Goal: Transaction & Acquisition: Book appointment/travel/reservation

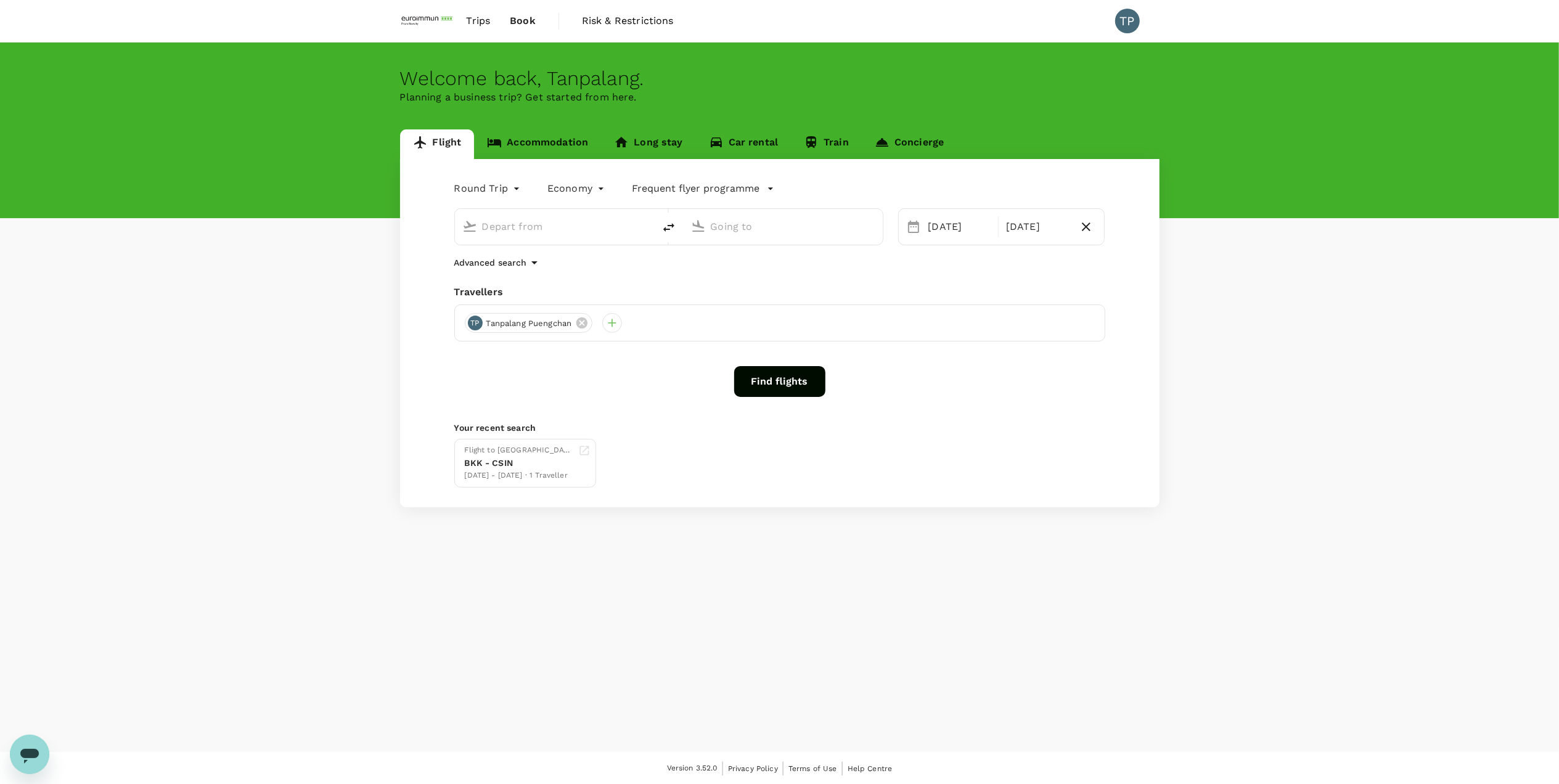
type input "Suvarnabhumi Intl (BKK)"
type input "Guangzhou, China (any)"
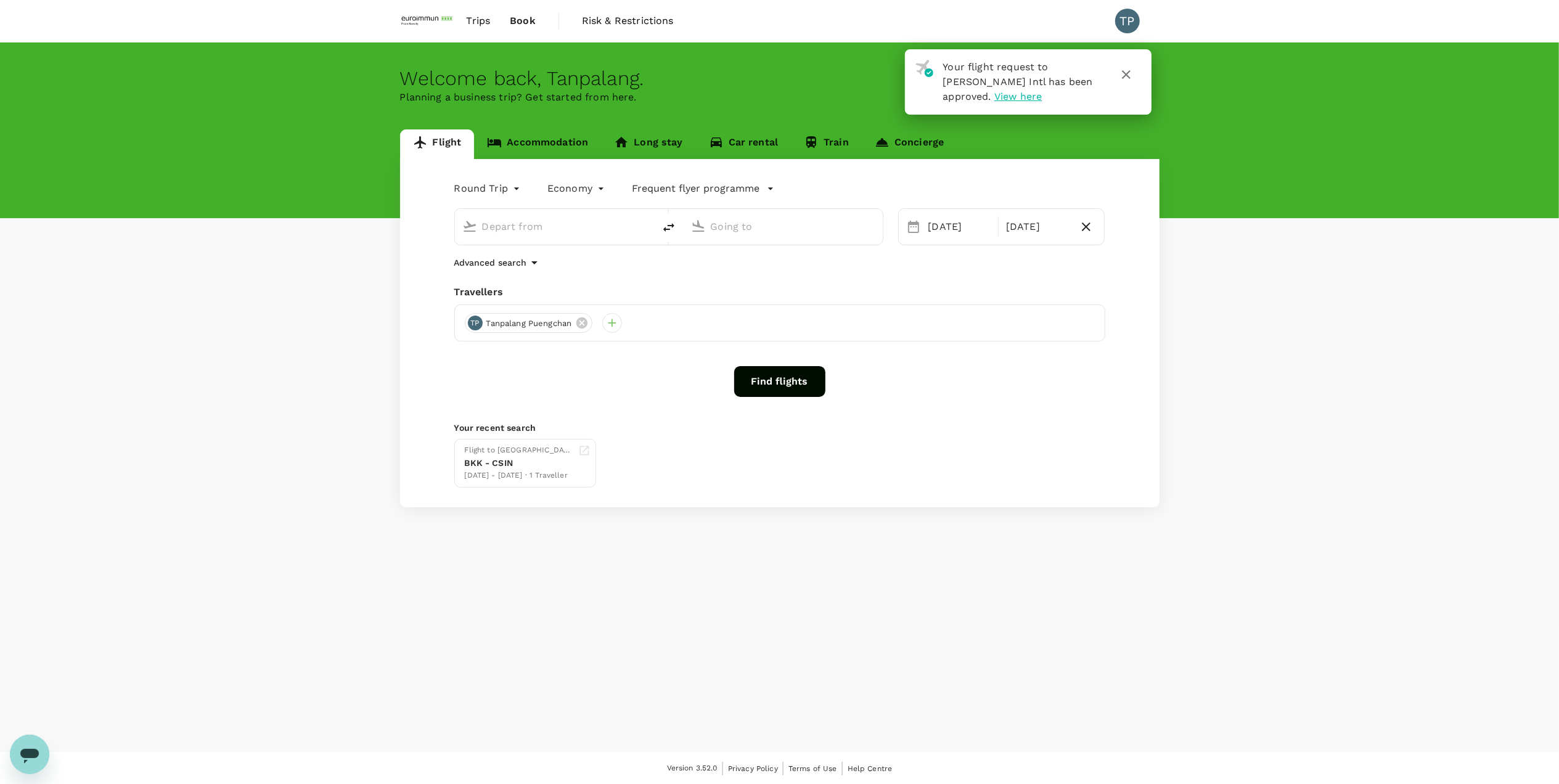
type input "Suvarnabhumi Intl (BKK)"
type input "Guangzhou, China (any)"
click at [536, 465] on div "BKK - CSIN" at bounding box center [519, 463] width 108 height 13
click at [1126, 74] on icon "button" at bounding box center [1126, 74] width 8 height 8
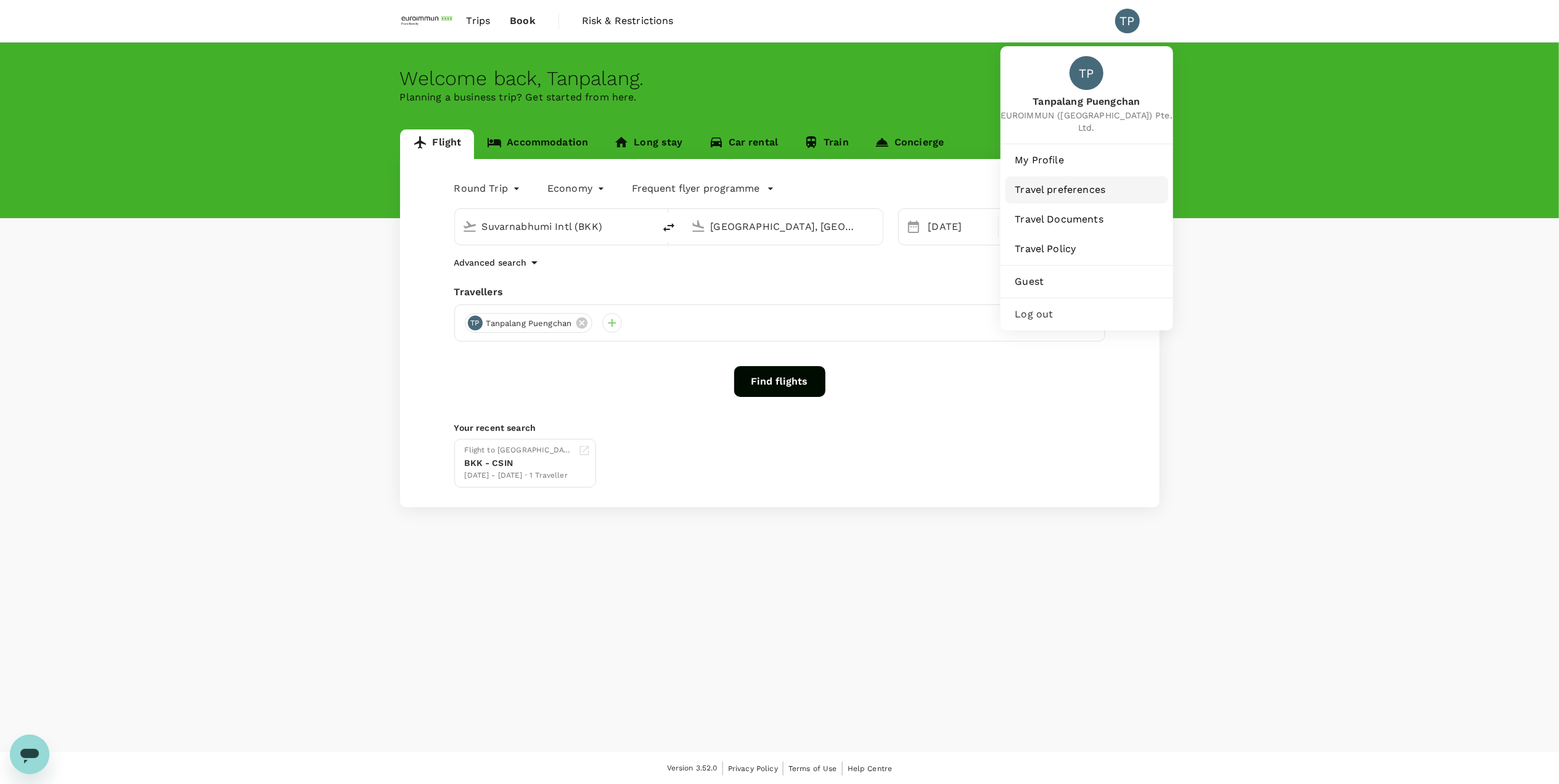
click at [1077, 183] on span "Travel preferences" at bounding box center [1087, 190] width 143 height 15
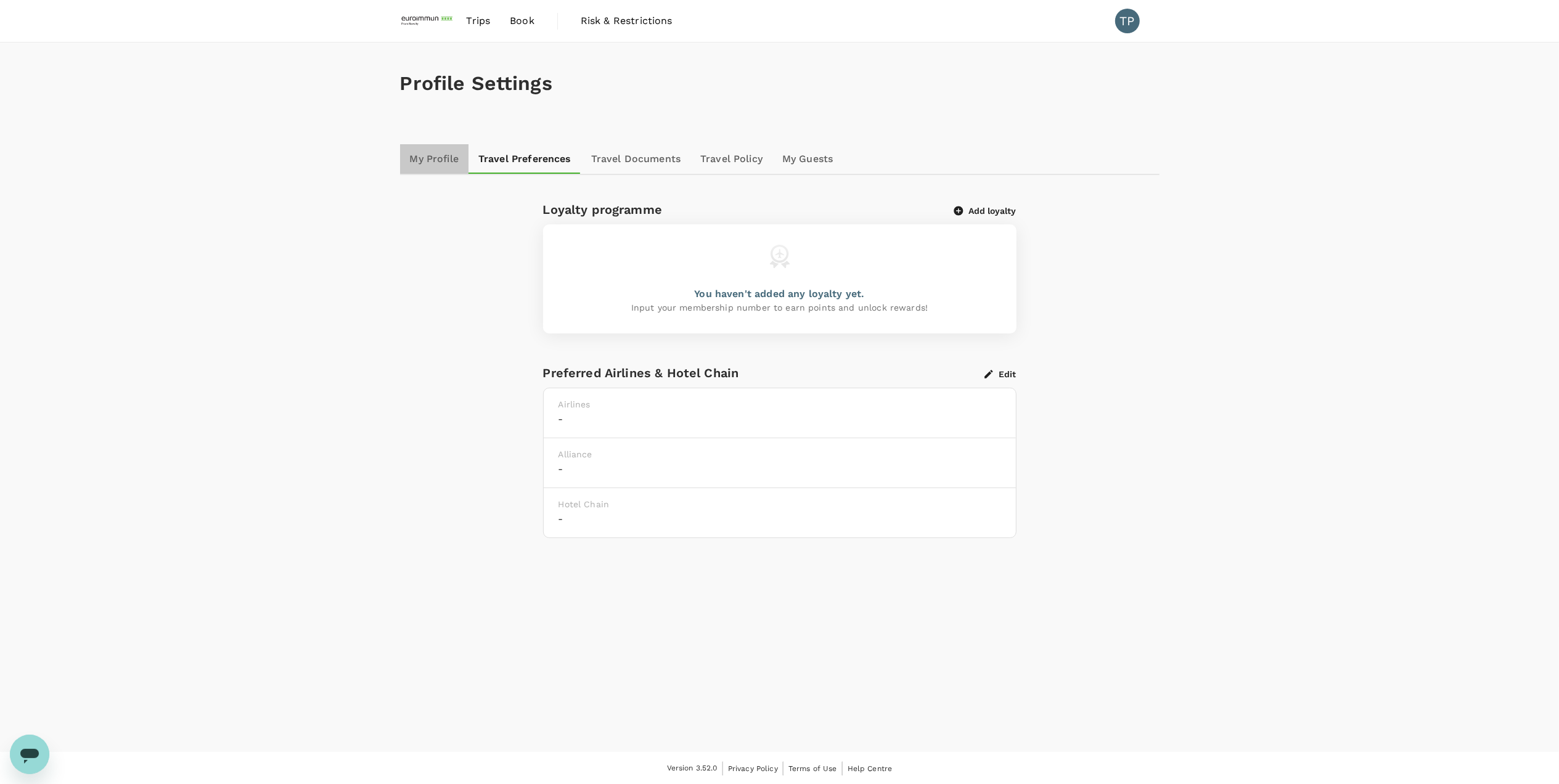
click at [427, 153] on link "My Profile" at bounding box center [435, 159] width 69 height 29
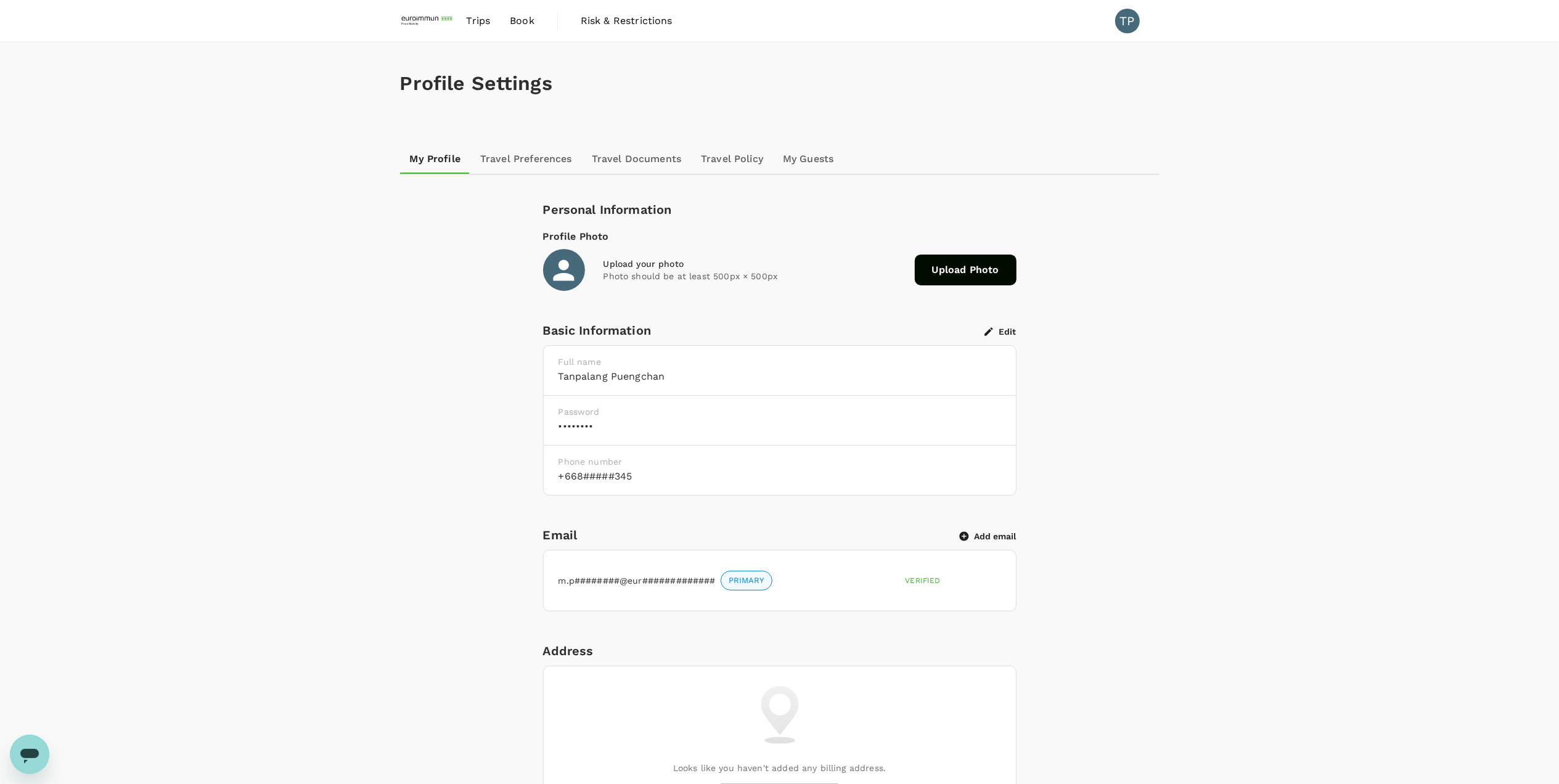
click at [556, 156] on link "Travel Preferences" at bounding box center [526, 159] width 111 height 29
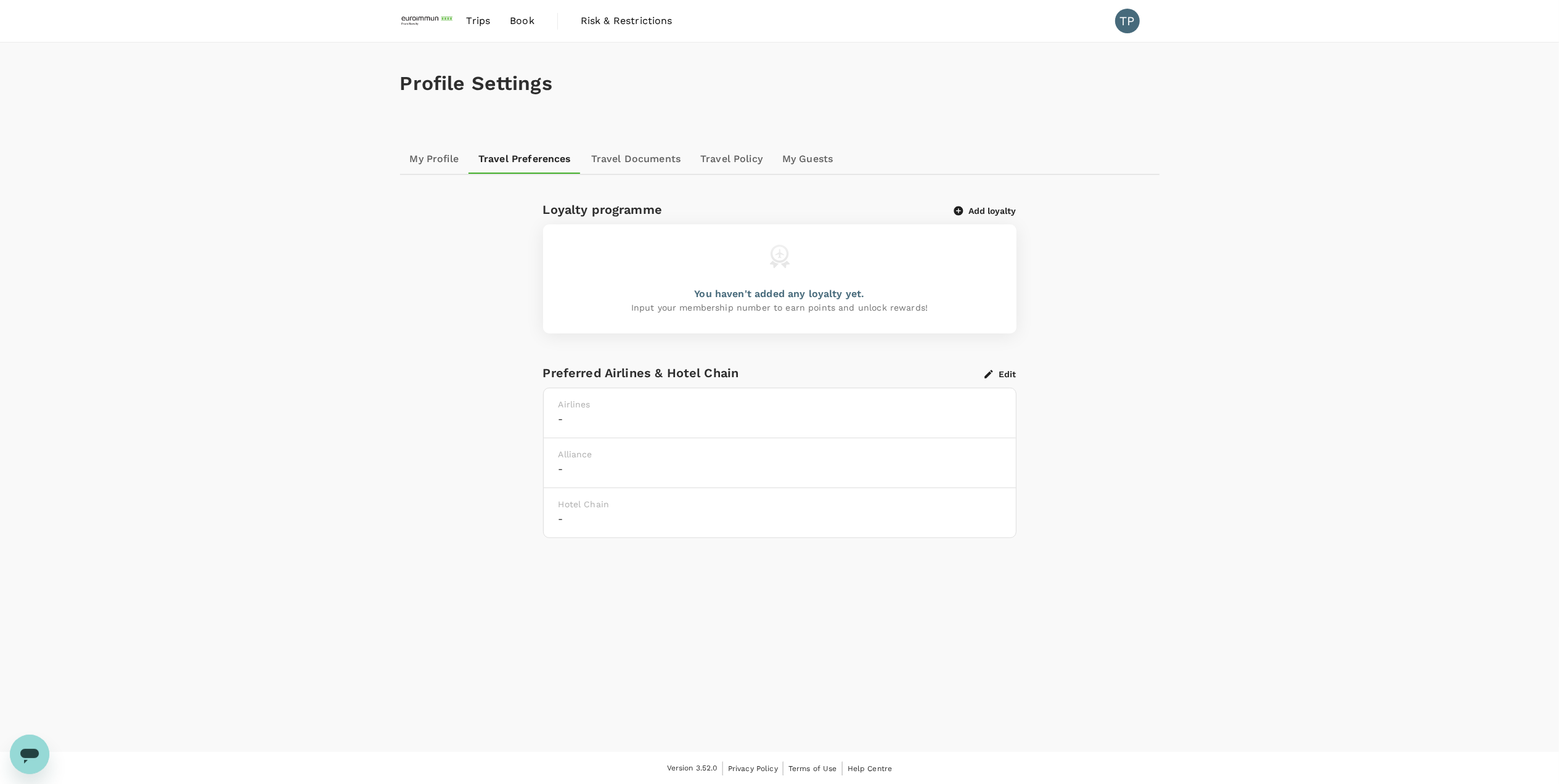
click at [619, 156] on link "Travel Documents" at bounding box center [636, 159] width 109 height 29
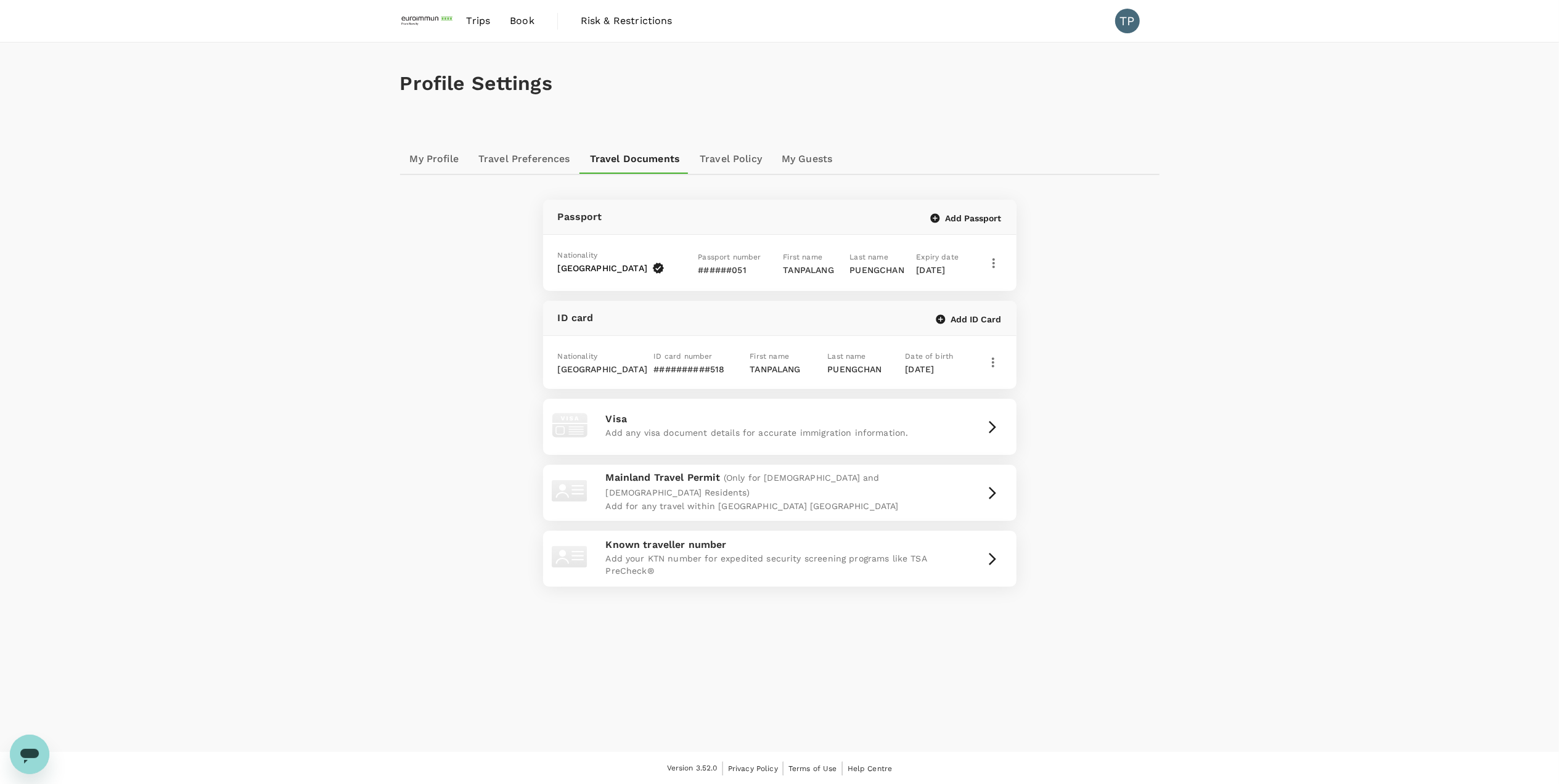
click at [698, 156] on link "Travel Policy" at bounding box center [731, 159] width 82 height 29
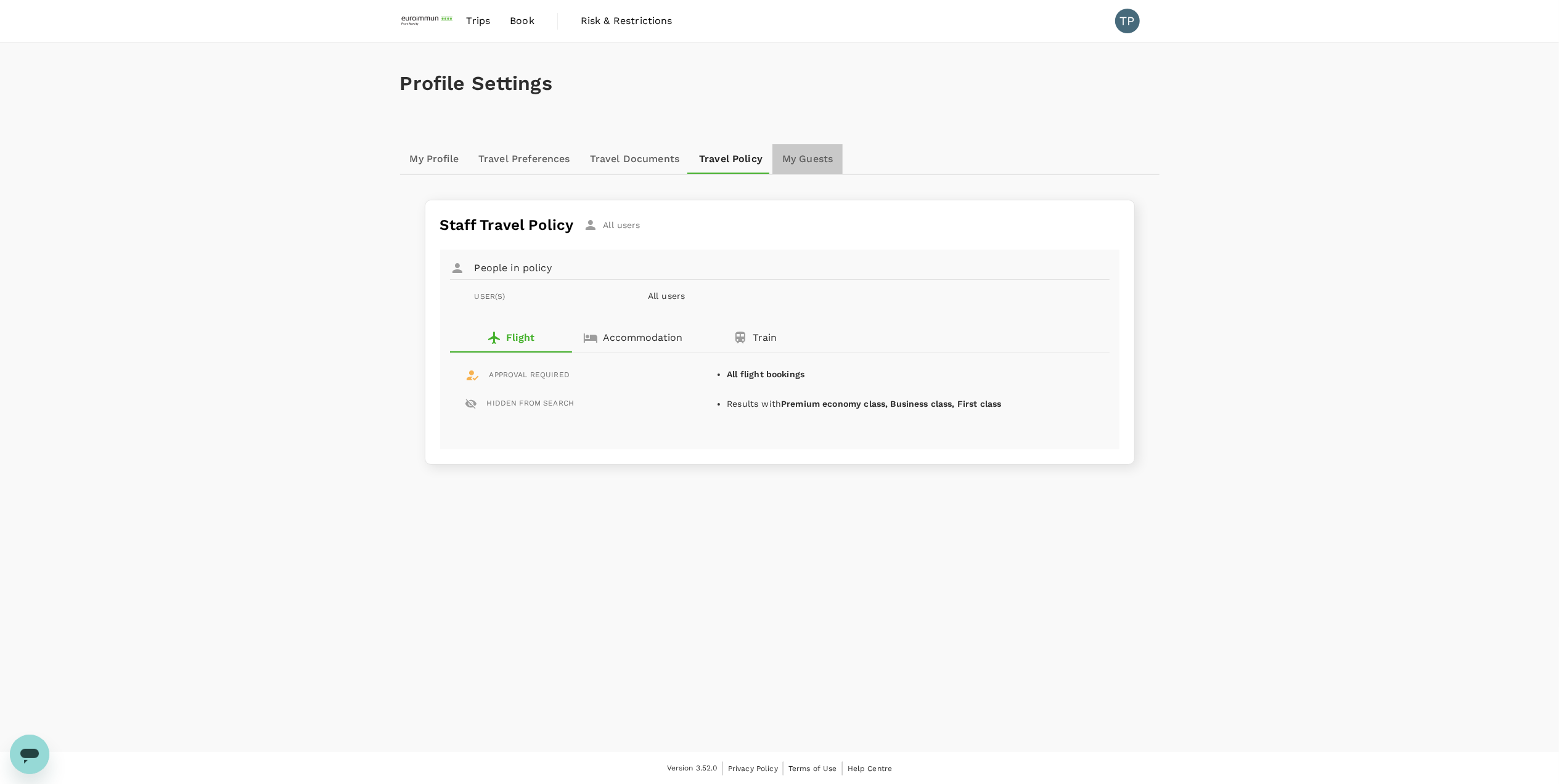
click at [817, 161] on link "My Guests" at bounding box center [807, 159] width 70 height 29
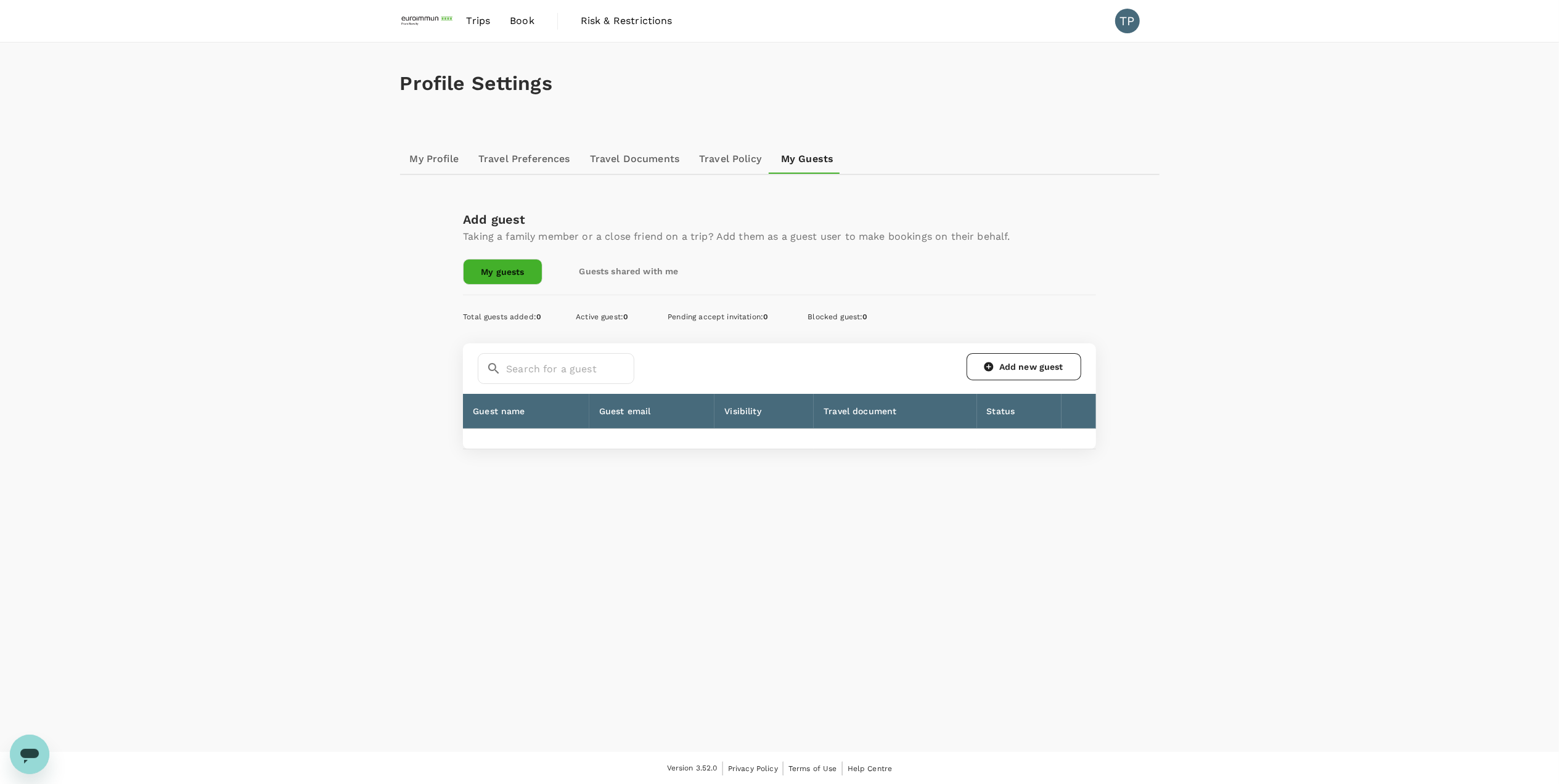
click at [743, 158] on link "Travel Policy" at bounding box center [730, 159] width 82 height 29
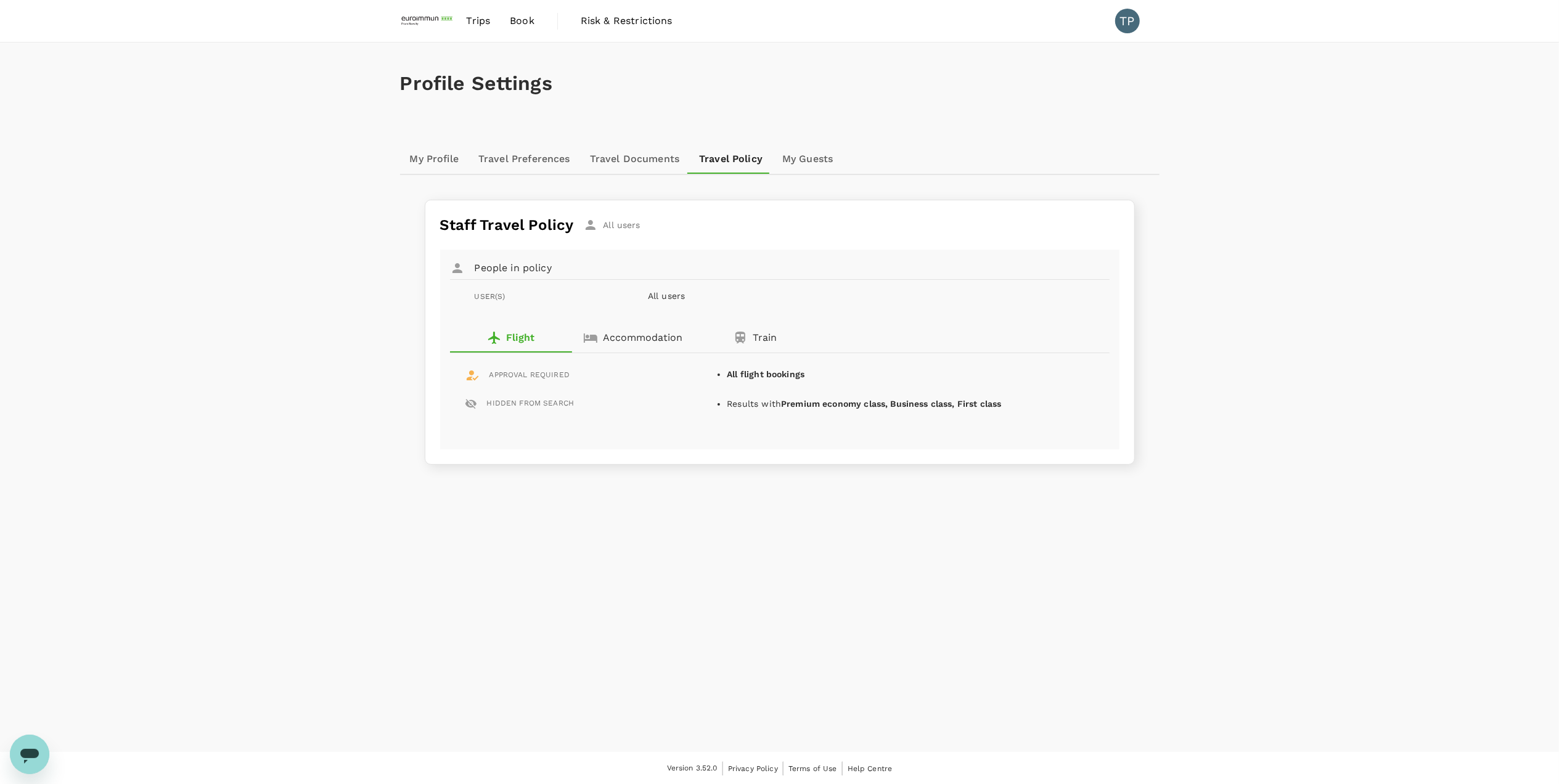
click at [514, 23] on span "Book" at bounding box center [522, 21] width 25 height 15
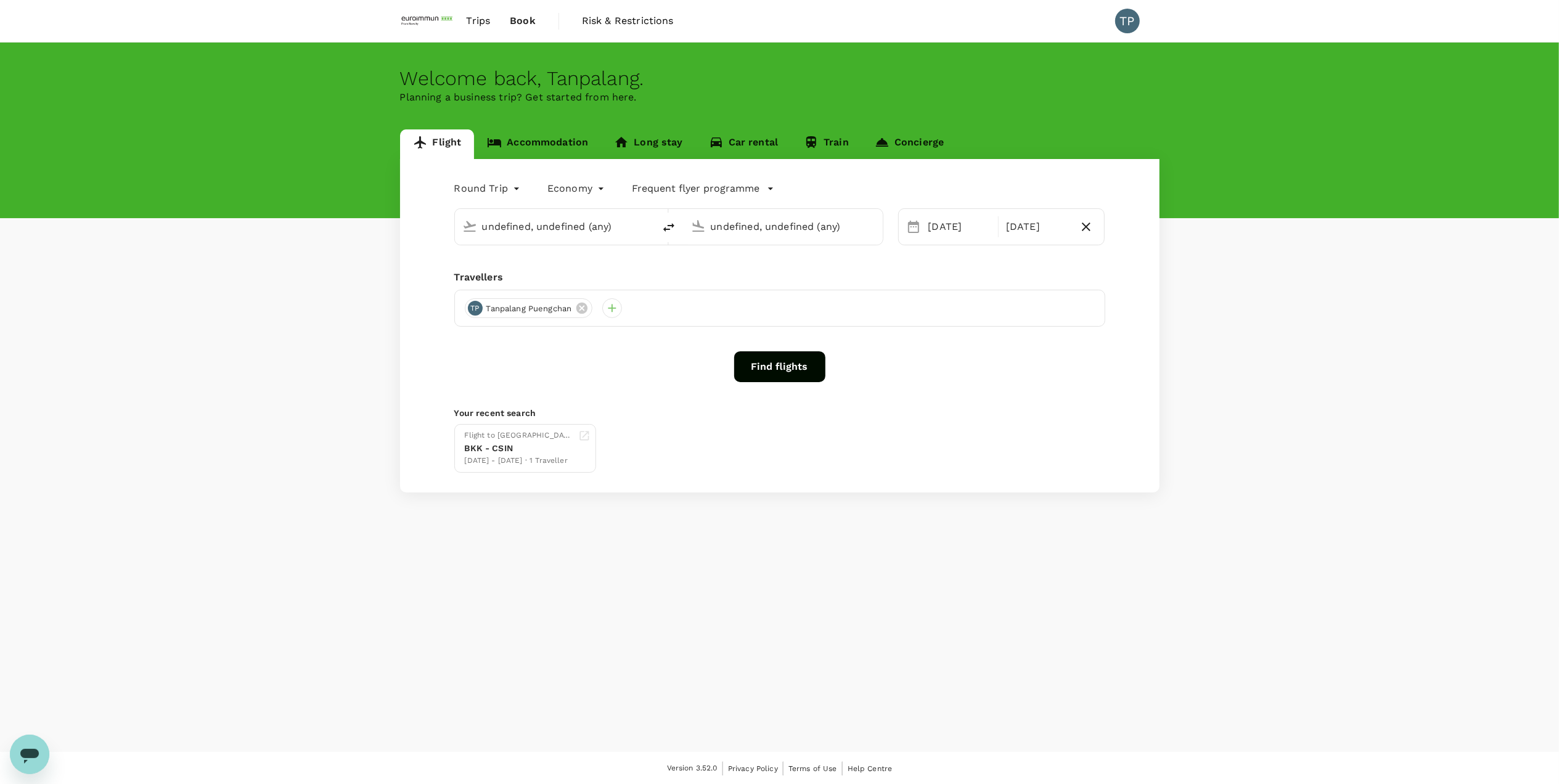
type input "Suvarnabhumi Intl (BKK)"
type input "Guangzhou, China (any)"
type input "Suvarnabhumi Intl (BKK)"
type input "Singapore, Singapore (any)"
click at [678, 186] on p "Frequent flyer programme" at bounding box center [696, 189] width 128 height 15
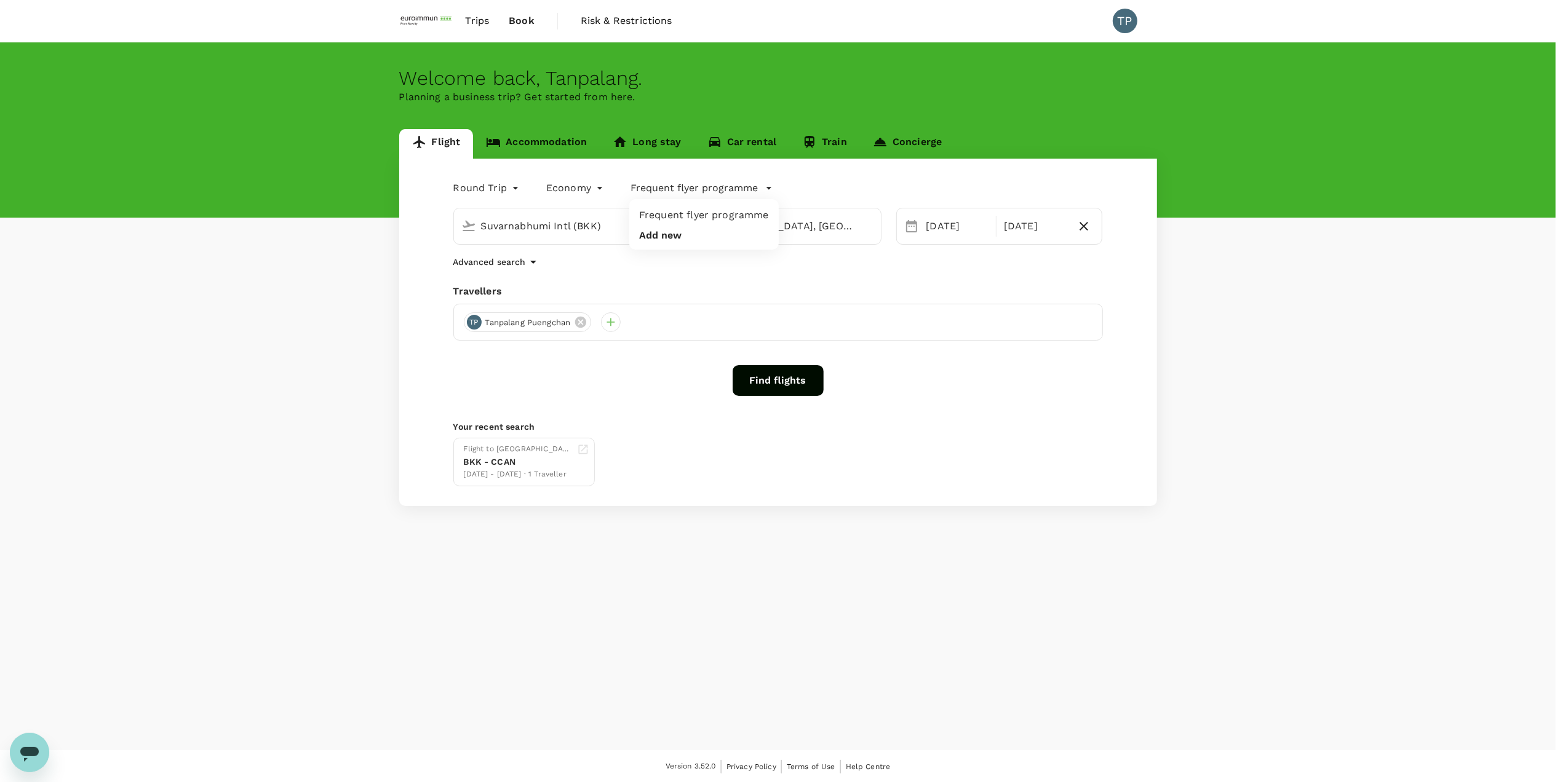
click at [1120, 21] on div at bounding box center [784, 391] width 1568 height 782
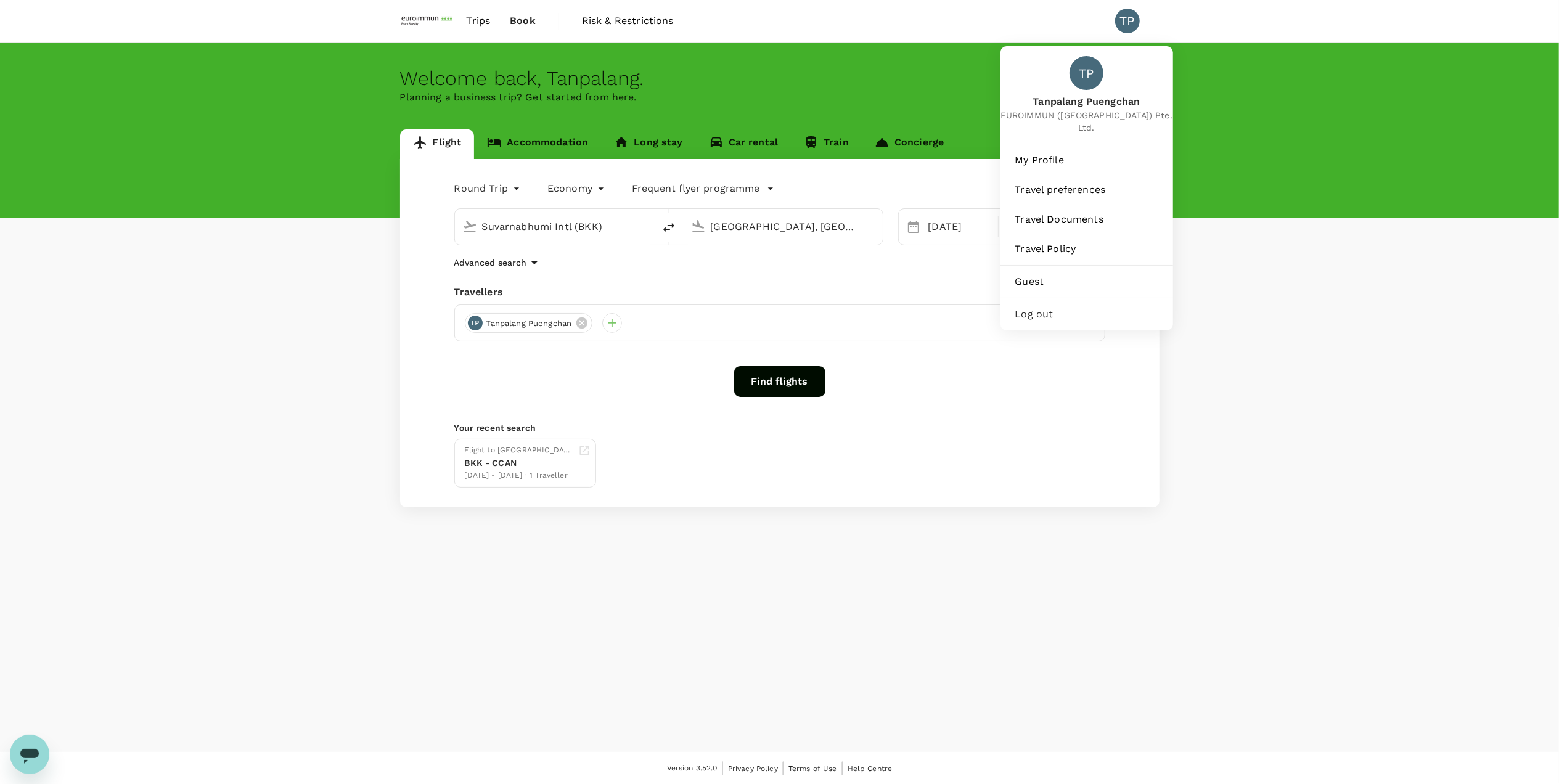
click at [1135, 25] on div "TP" at bounding box center [1127, 20] width 25 height 25
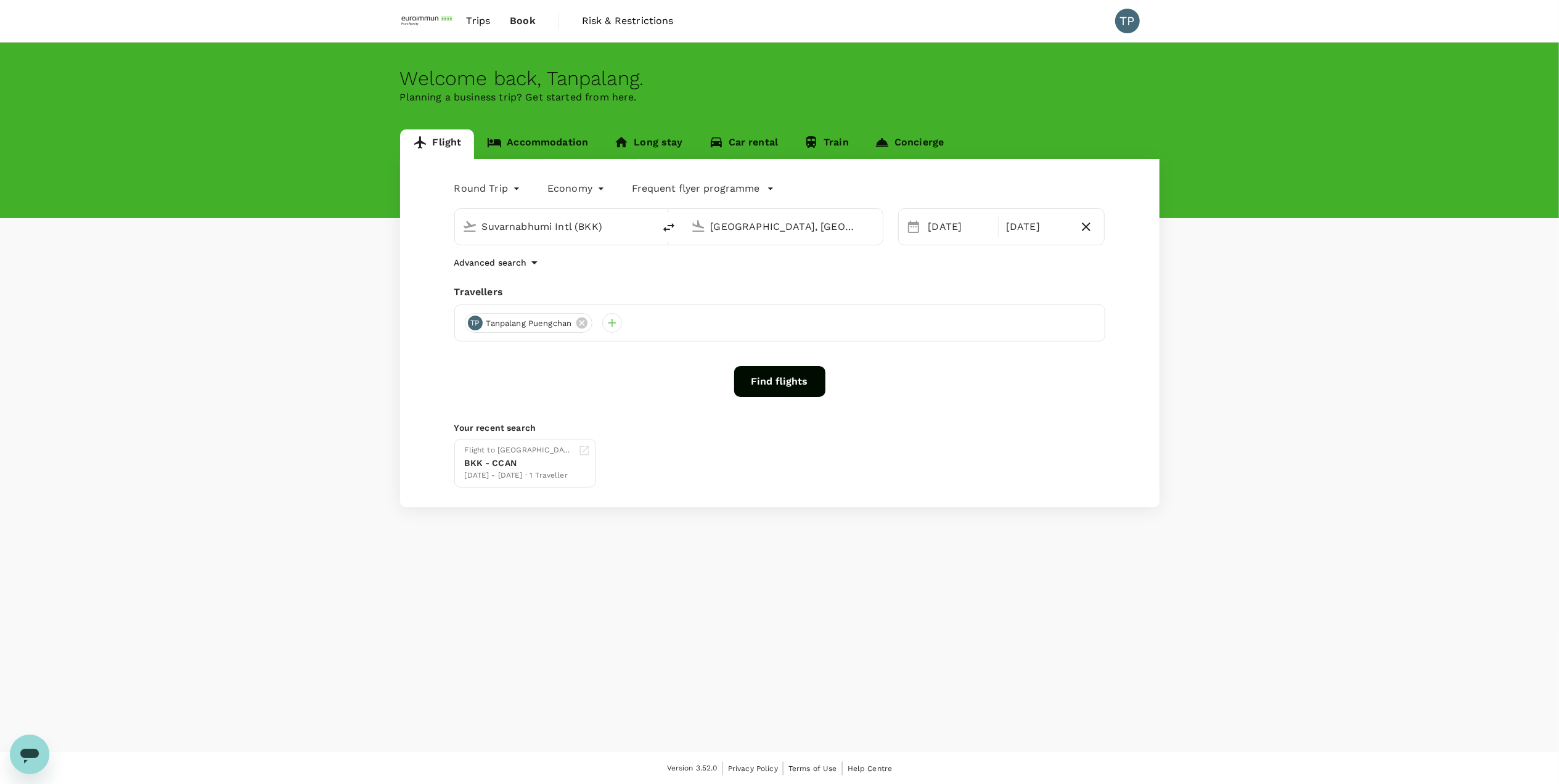
click at [1135, 25] on div "TP" at bounding box center [1127, 20] width 25 height 25
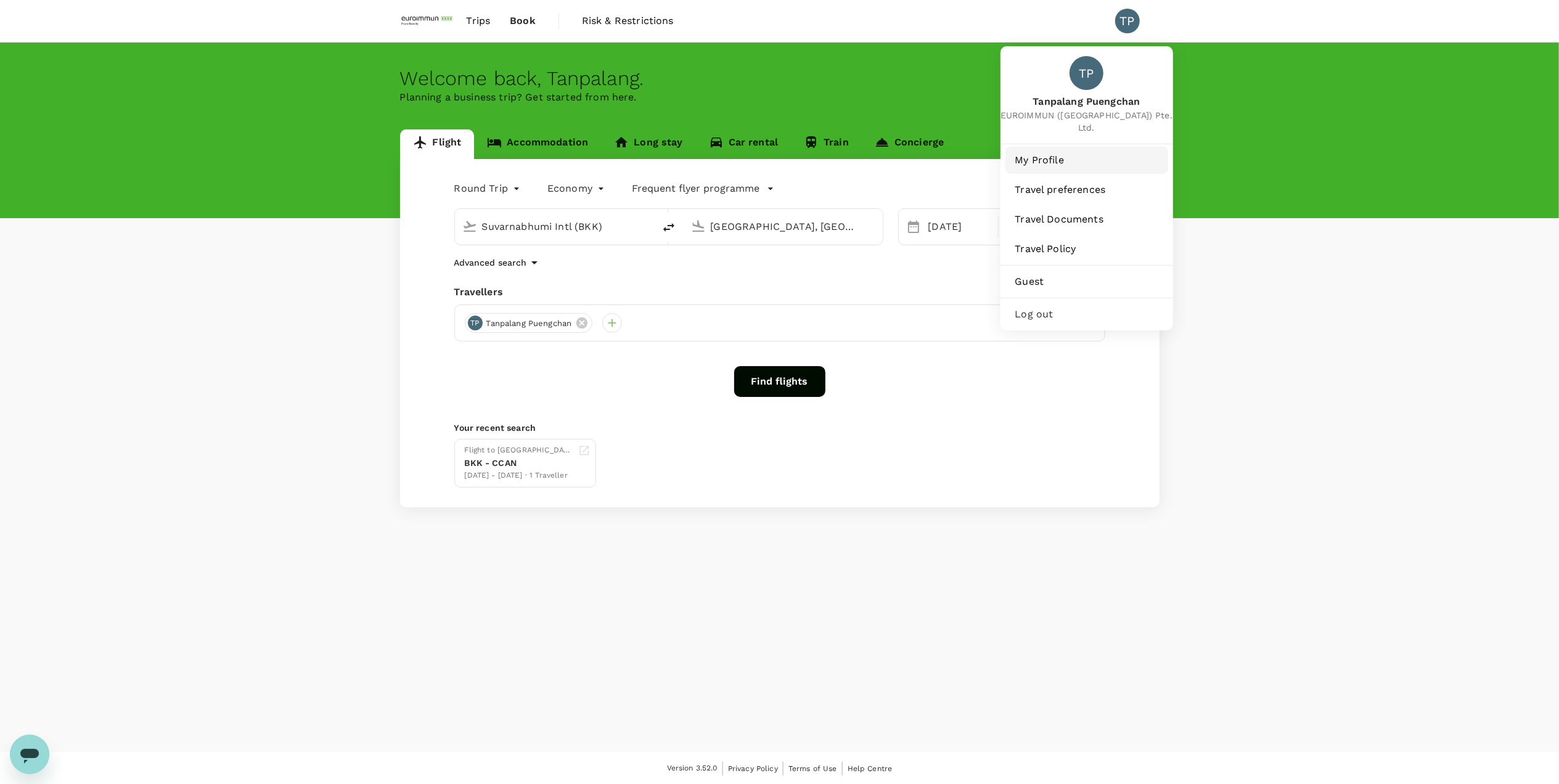
click at [1064, 153] on span "My Profile" at bounding box center [1087, 160] width 143 height 15
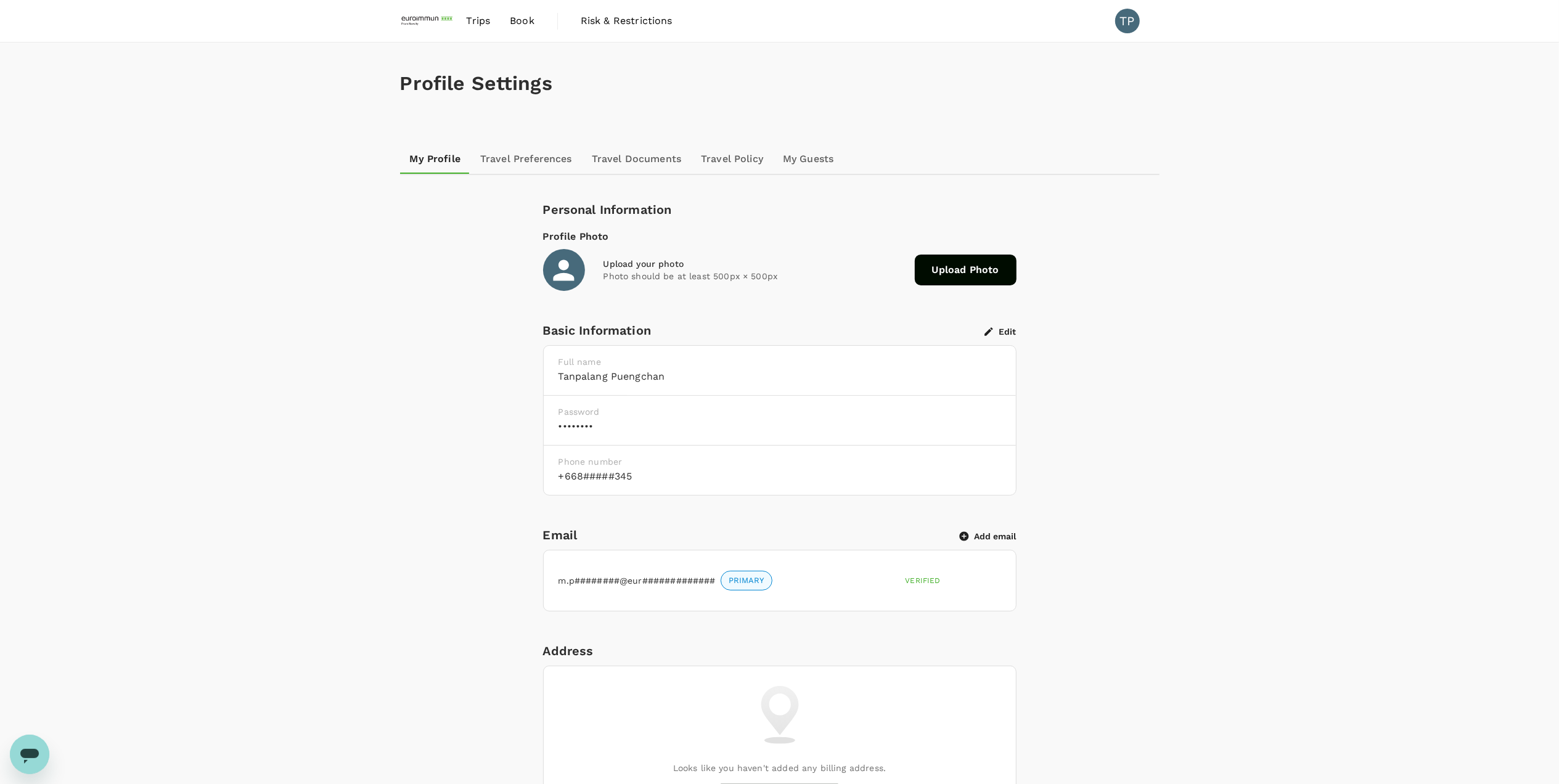
click at [627, 166] on link "Travel Documents" at bounding box center [637, 159] width 109 height 29
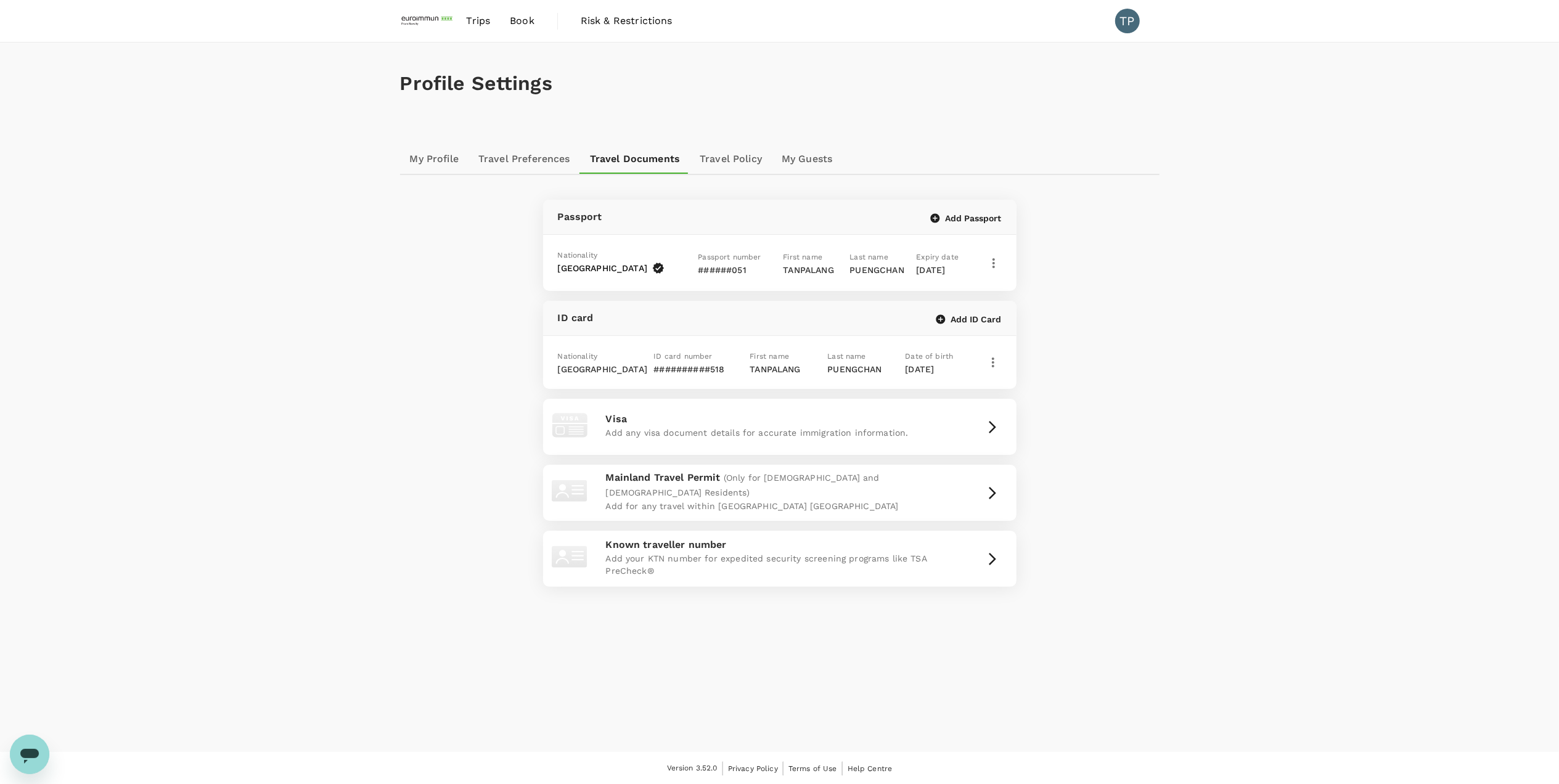
click at [550, 159] on link "Travel Preferences" at bounding box center [524, 159] width 111 height 29
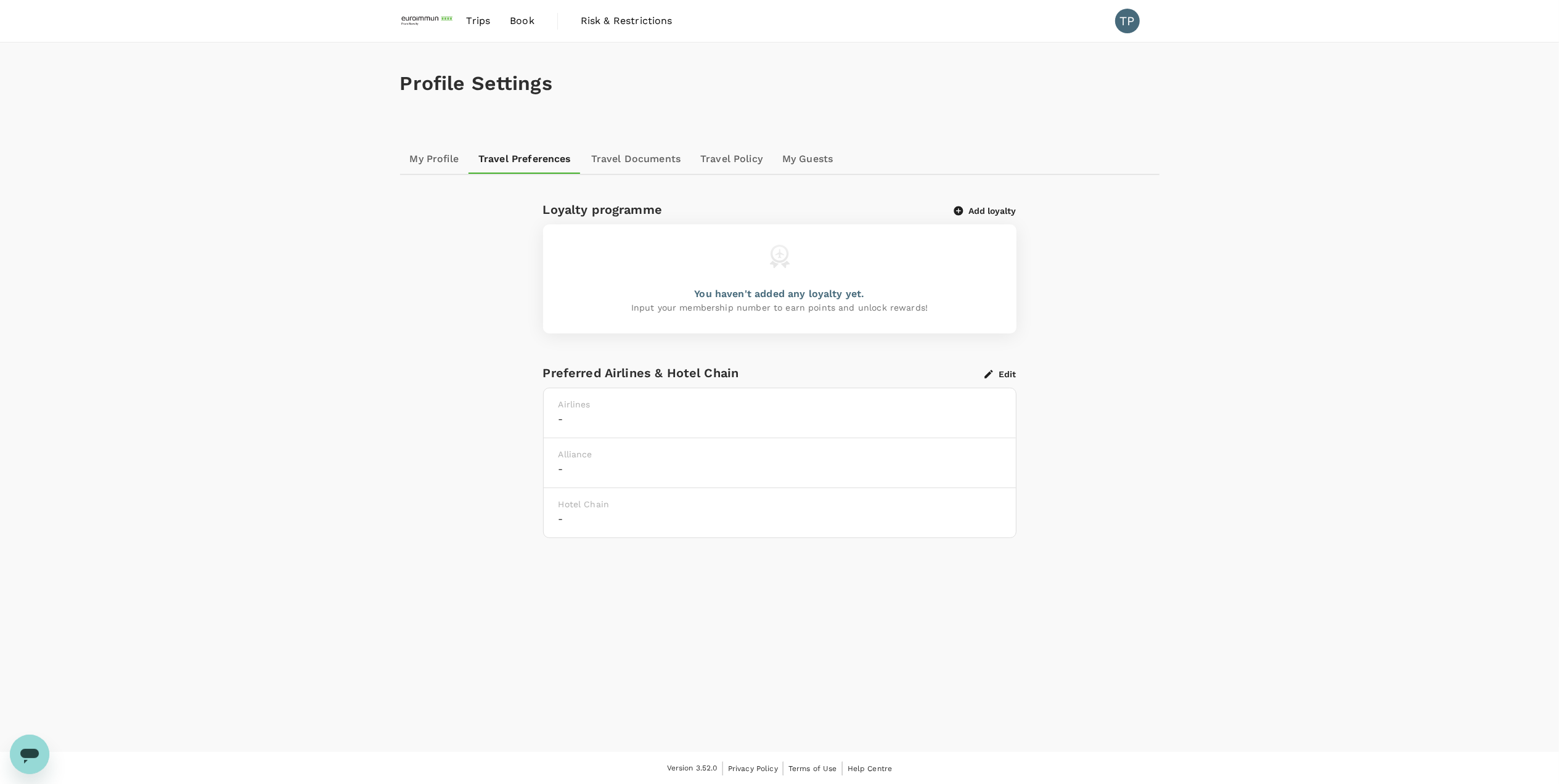
click at [724, 156] on link "Travel Policy" at bounding box center [731, 159] width 82 height 29
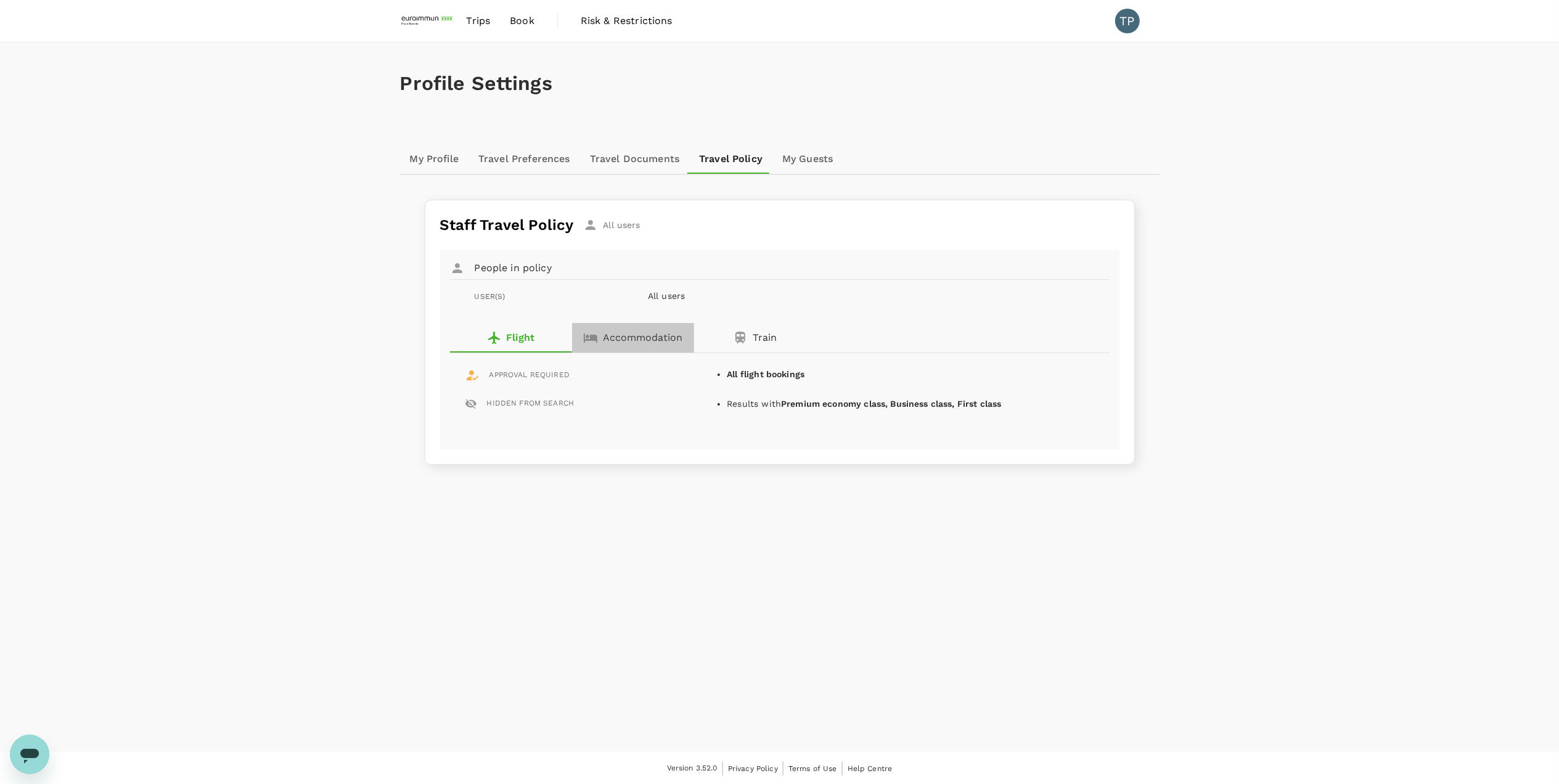
click at [650, 336] on p "Accommodation" at bounding box center [643, 338] width 80 height 15
click at [531, 334] on p "Flight" at bounding box center [521, 338] width 28 height 15
click at [822, 146] on link "My Guests" at bounding box center [807, 159] width 70 height 29
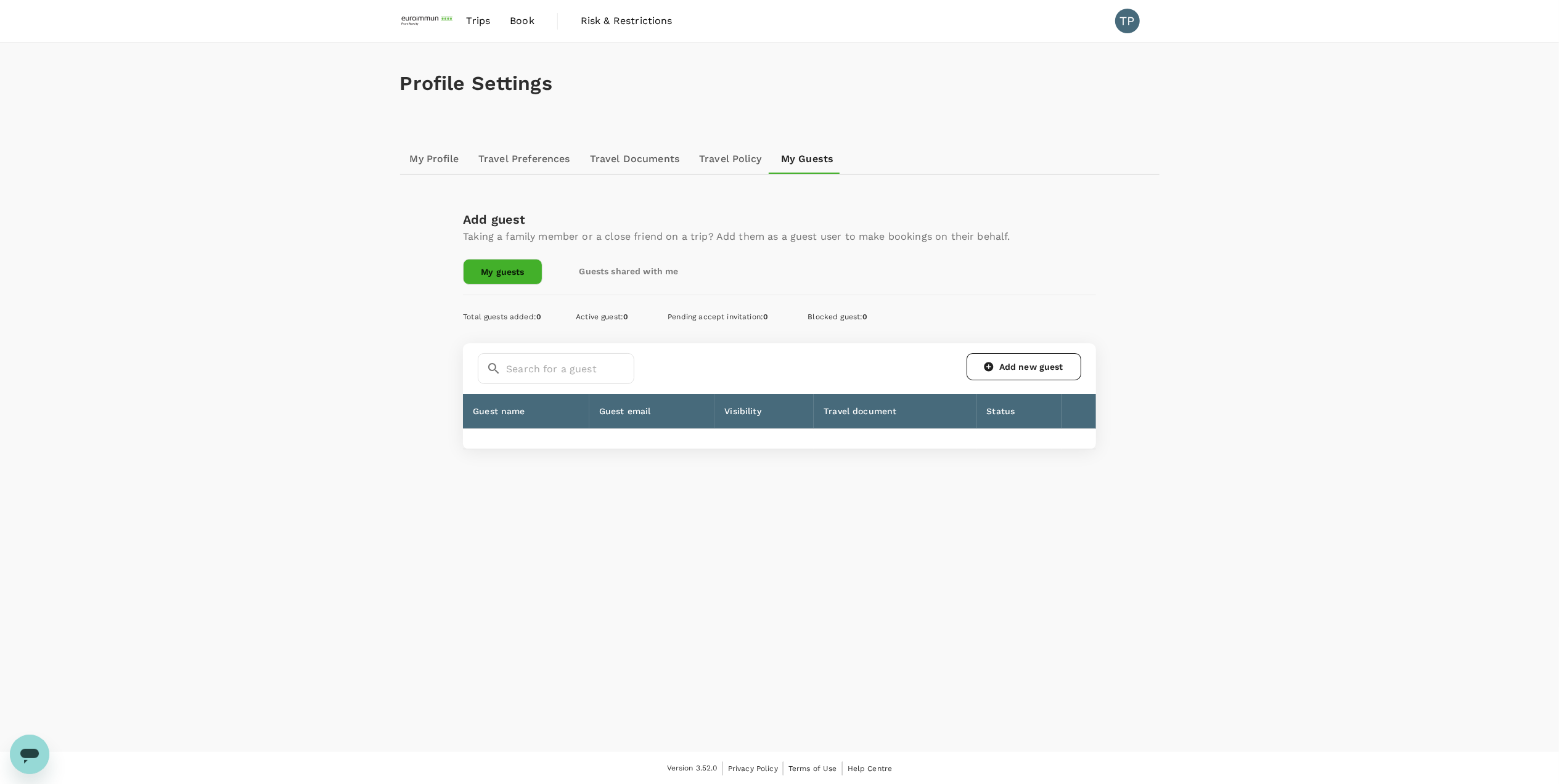
click at [661, 275] on link "Guests shared with me" at bounding box center [629, 271] width 134 height 25
click at [436, 153] on link "My Profile" at bounding box center [435, 159] width 69 height 29
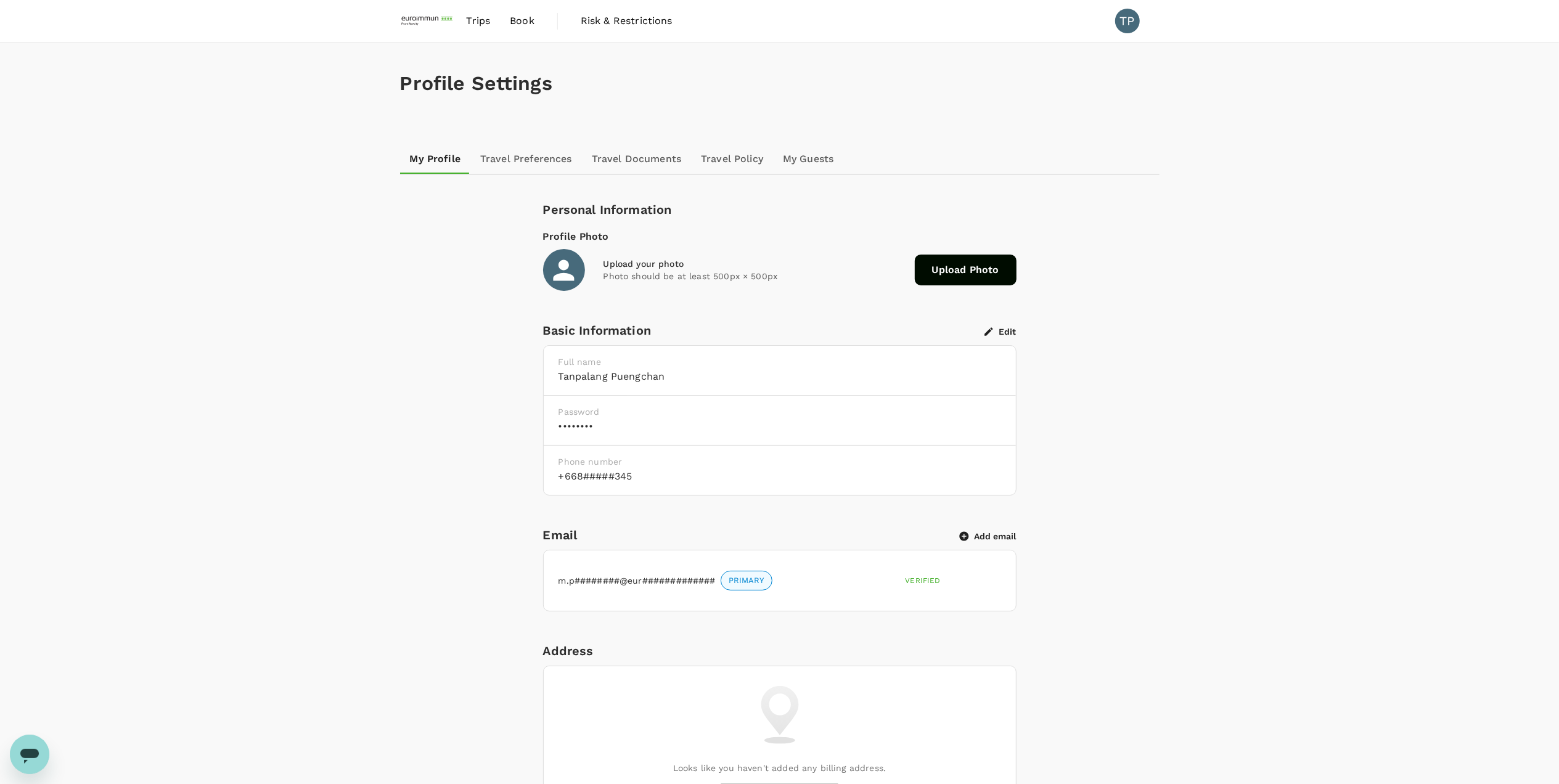
click at [480, 25] on span "Trips" at bounding box center [479, 21] width 24 height 15
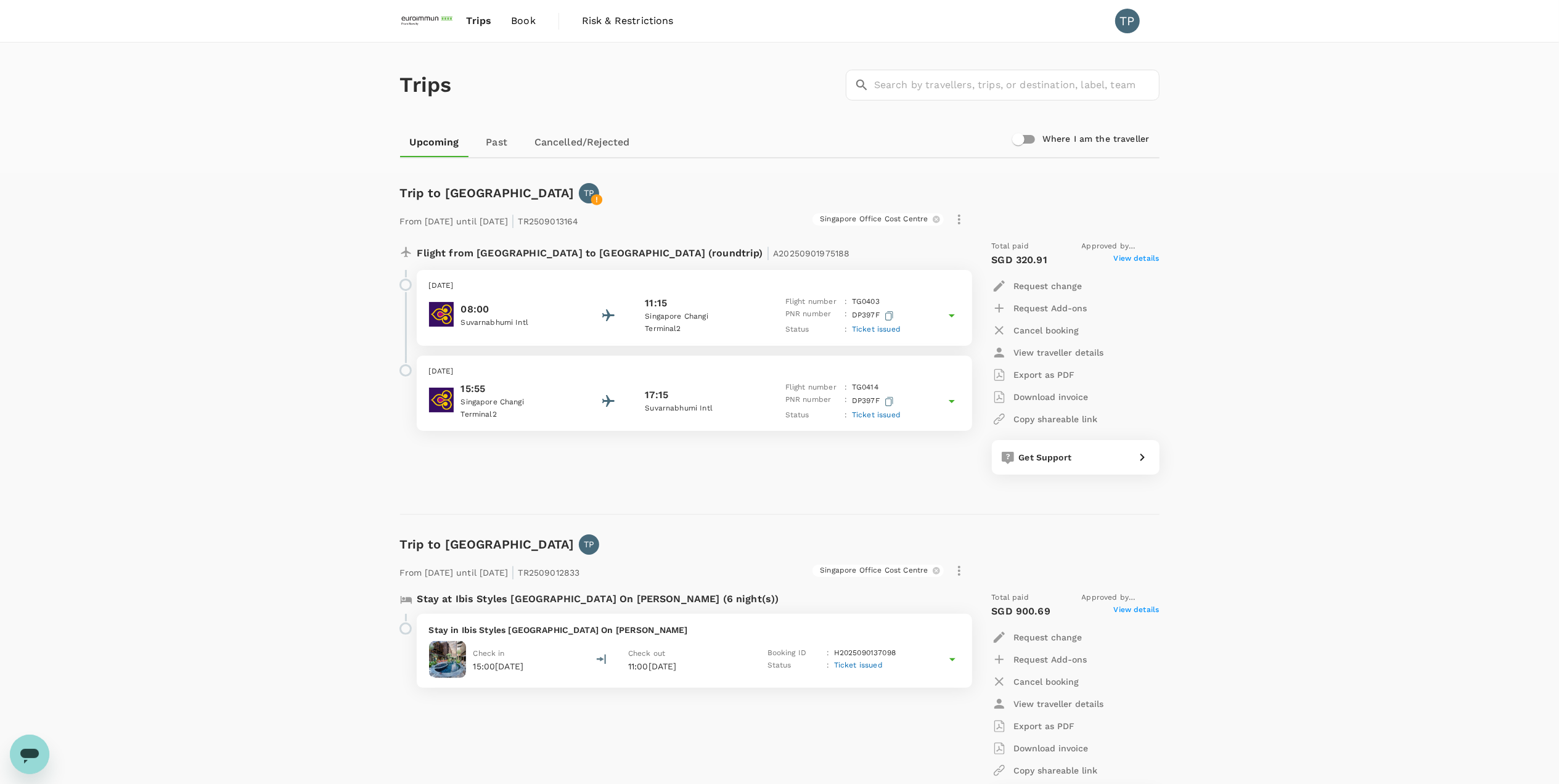
click at [951, 315] on icon at bounding box center [952, 316] width 6 height 3
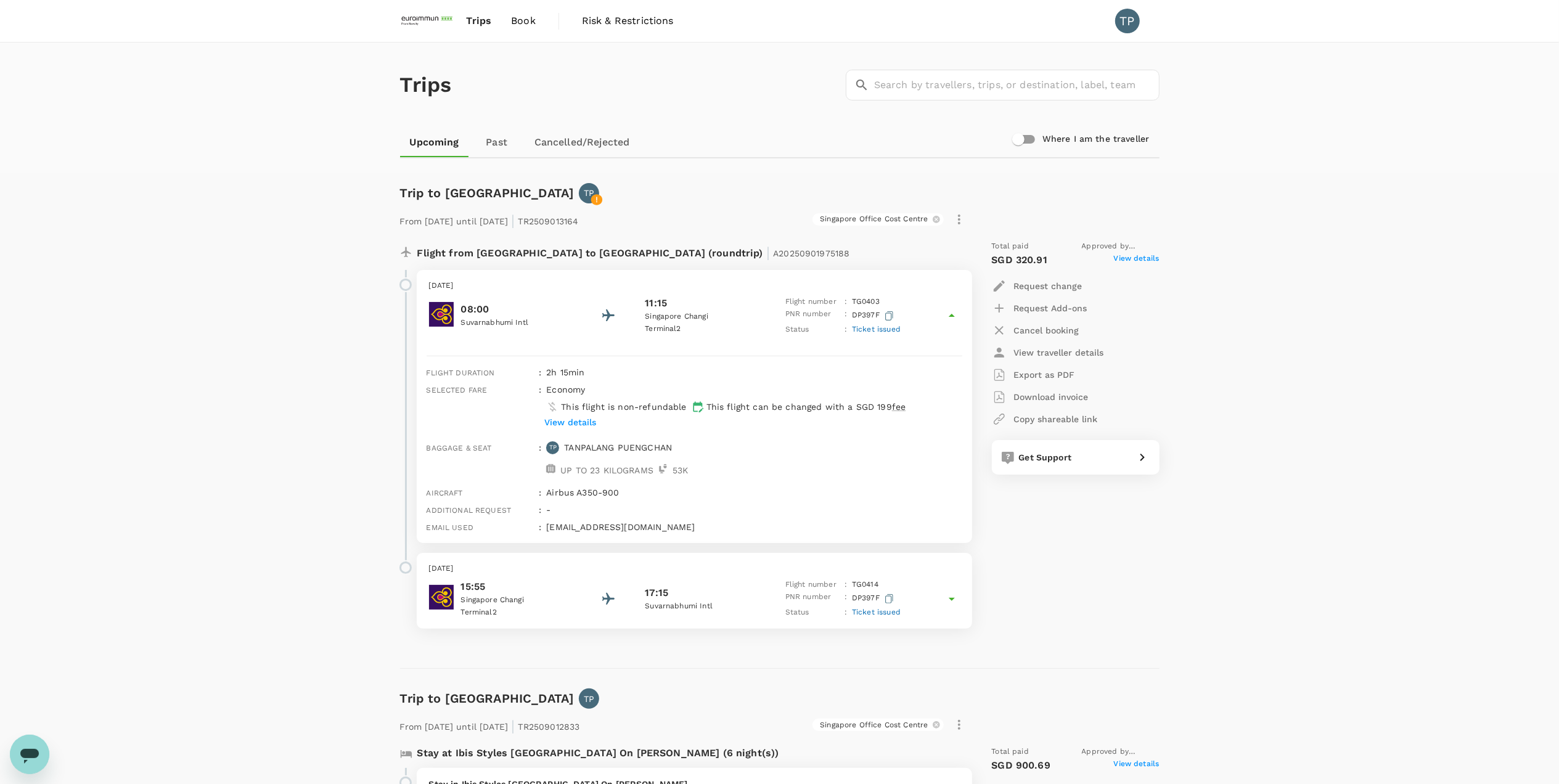
click at [953, 596] on icon at bounding box center [952, 600] width 15 height 15
